Goal: Complete application form

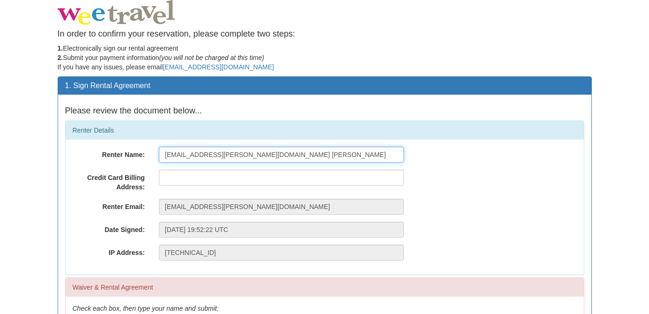
drag, startPoint x: 246, startPoint y: 156, endPoint x: 122, endPoint y: 153, distance: 123.8
click at [122, 153] on div "Renter Name: [EMAIL_ADDRESS][PERSON_NAME][DOMAIN_NAME] [PERSON_NAME]" at bounding box center [325, 155] width 518 height 16
type input "[PERSON_NAME]"
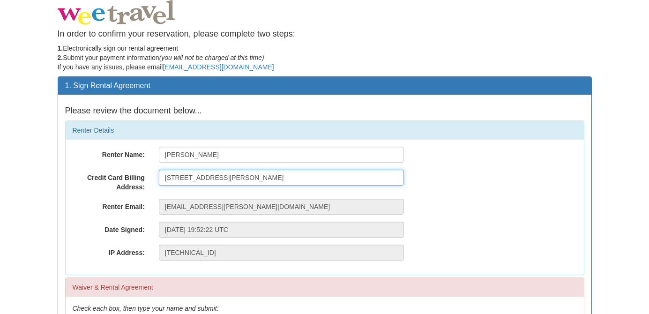
click at [254, 180] on input "[STREET_ADDRESS][PERSON_NAME]" at bounding box center [281, 178] width 245 height 16
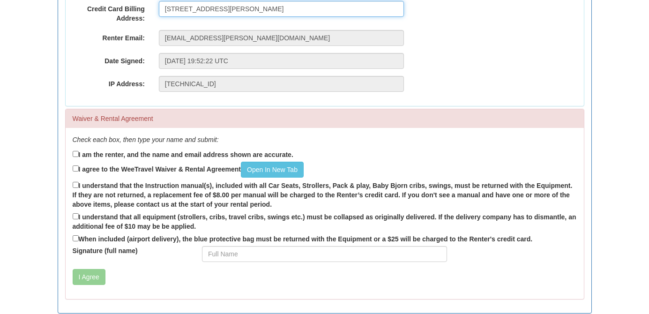
scroll to position [173, 0]
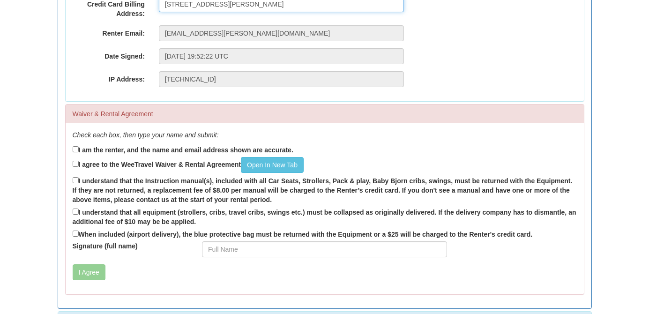
type input "[STREET_ADDRESS][PERSON_NAME]"
click at [74, 150] on input "I am the renter, and the name and email address shown are accurate." at bounding box center [76, 149] width 6 height 6
checkbox input "true"
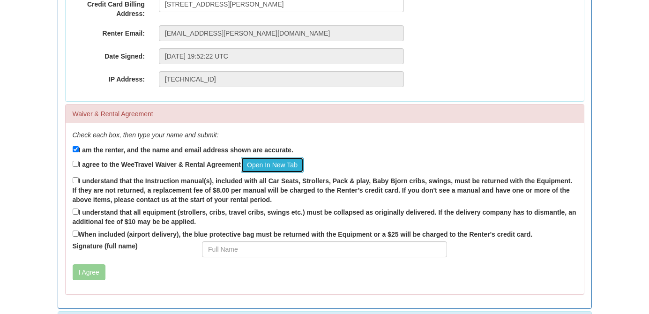
click at [255, 166] on link "Open In New Tab" at bounding box center [272, 165] width 63 height 16
click at [73, 166] on input "I agree to the WeeTravel Waiver & Rental Agreement Open In [GEOGRAPHIC_DATA]" at bounding box center [76, 164] width 6 height 6
checkbox input "true"
click at [78, 180] on input "I understand that the Instruction manual(s), included with all Car Seats, Strol…" at bounding box center [76, 180] width 6 height 6
checkbox input "true"
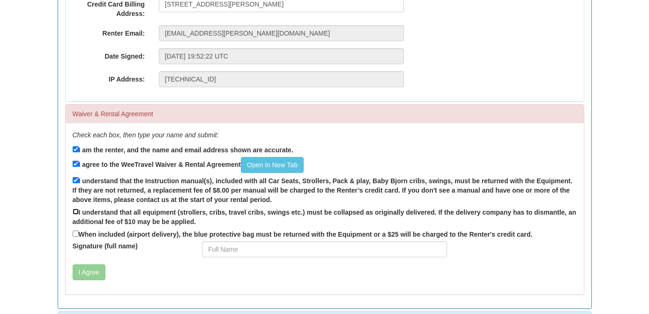
click at [75, 210] on input "I understand that all equipment (strollers, cribs, travel cribs, swings etc.) m…" at bounding box center [76, 212] width 6 height 6
checkbox input "true"
click at [75, 233] on input "When included (airport delivery), the blue protective bag must be returned with…" at bounding box center [76, 234] width 6 height 6
checkbox input "true"
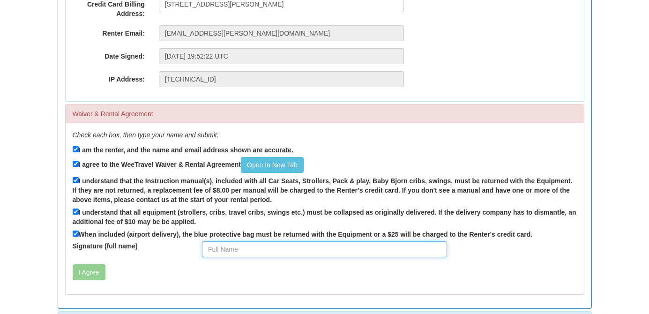
click at [228, 250] on input "Signature (full name)" at bounding box center [324, 249] width 245 height 16
type input "j"
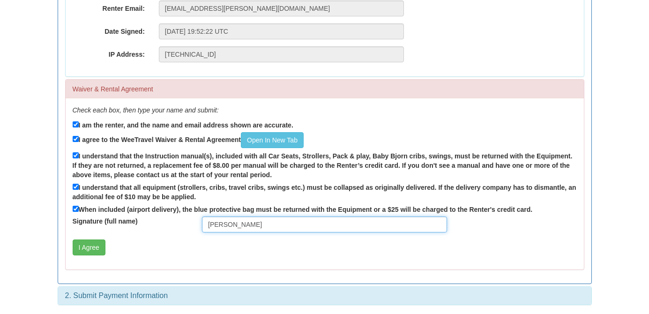
scroll to position [199, 0]
type input "[PERSON_NAME]"
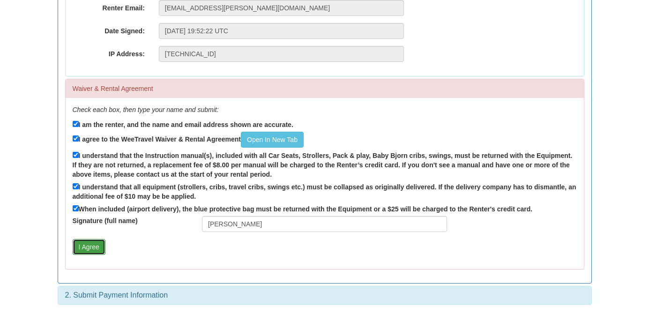
click at [87, 247] on button "I Agree" at bounding box center [89, 247] width 33 height 16
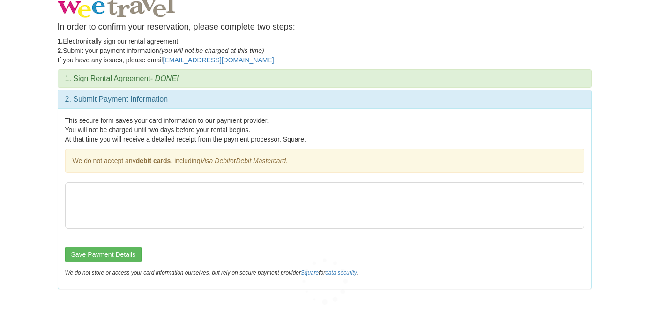
scroll to position [0, 0]
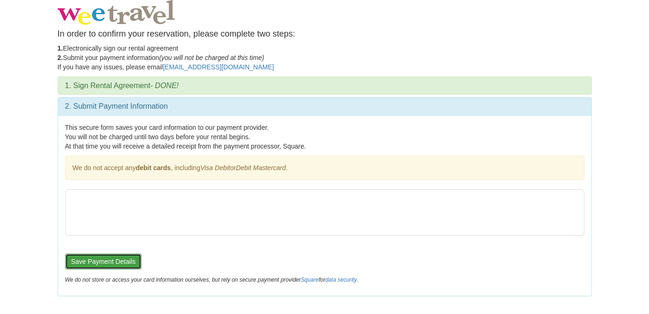
click at [114, 262] on button "Save Payment Details" at bounding box center [103, 262] width 77 height 16
